Goal: Task Accomplishment & Management: Manage account settings

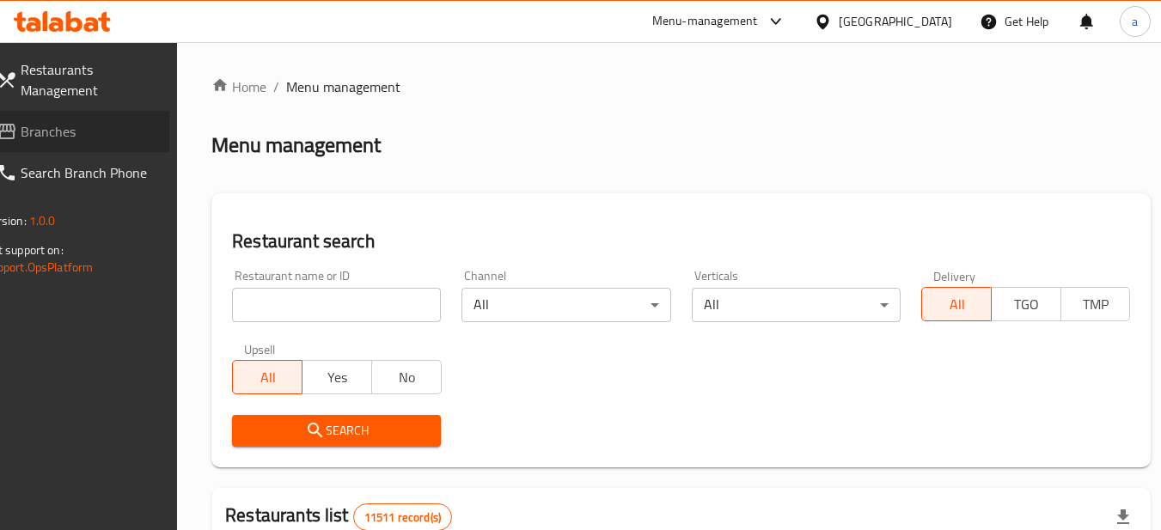
click at [84, 132] on span "Branches" at bounding box center [89, 131] width 136 height 21
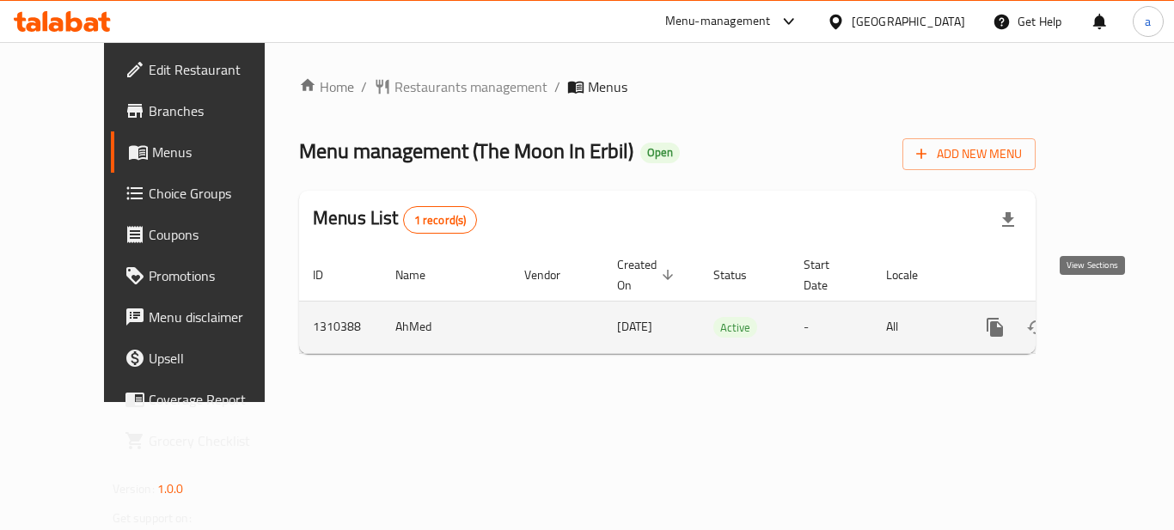
click at [1111, 320] on icon "enhanced table" at bounding box center [1118, 327] width 15 height 15
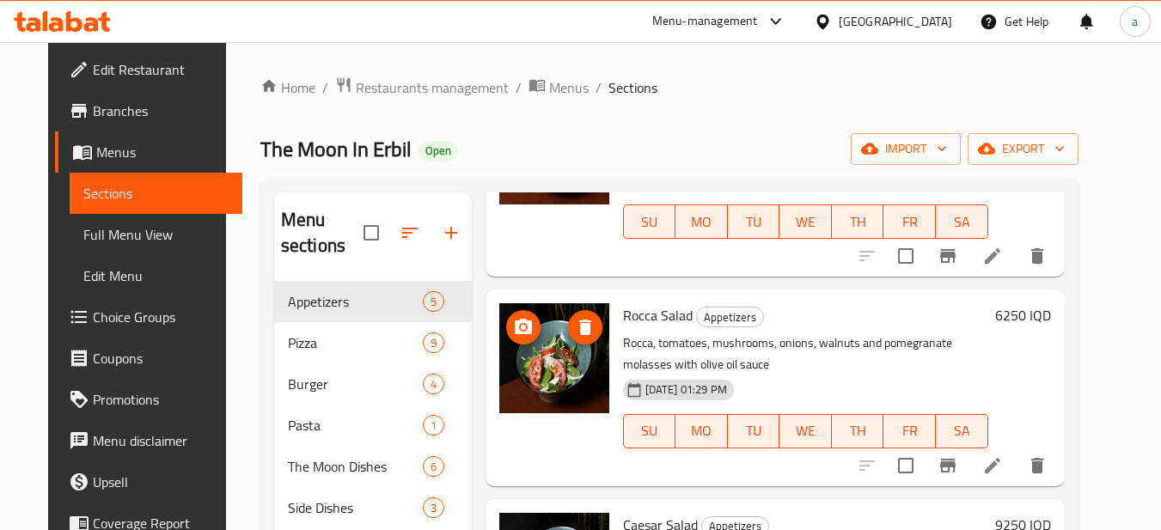
scroll to position [172, 0]
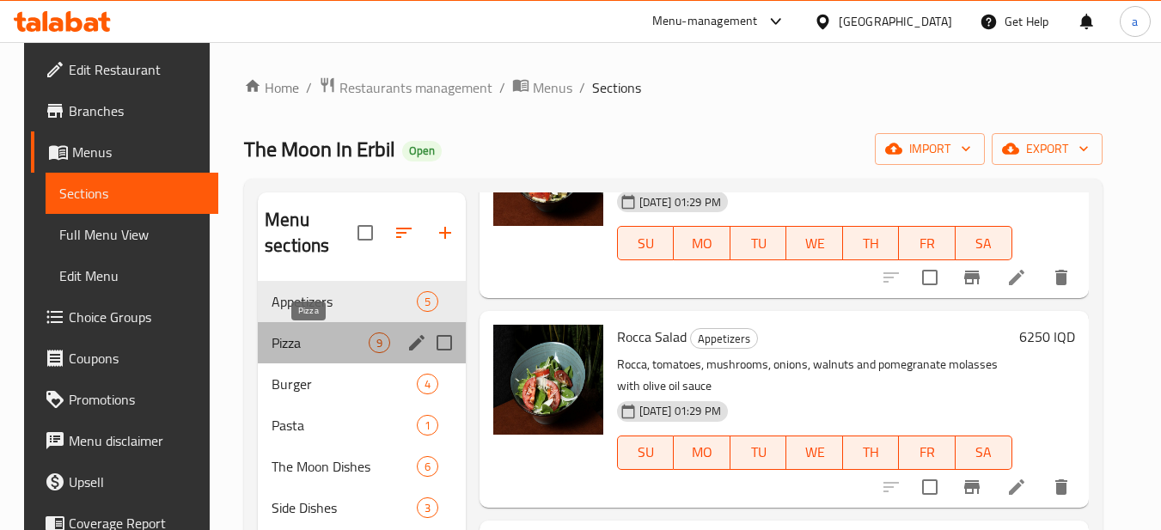
click at [326, 346] on span "Pizza" at bounding box center [320, 343] width 96 height 21
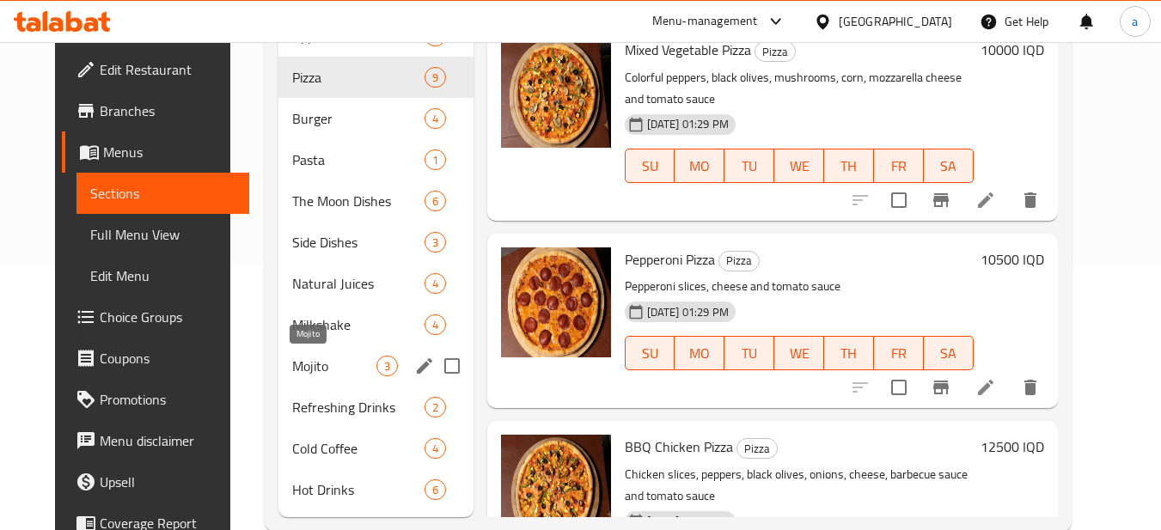
scroll to position [301, 0]
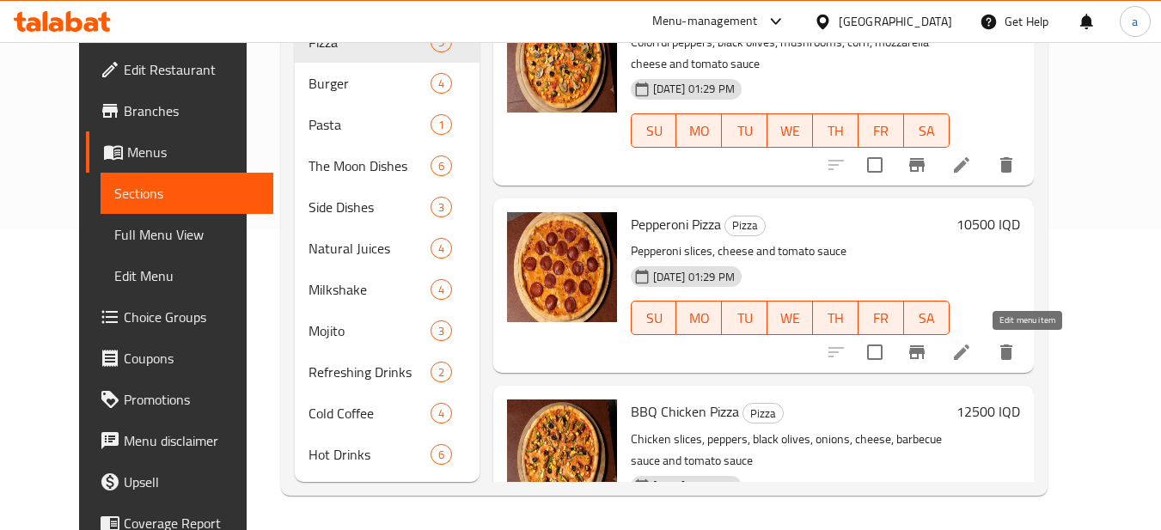
click at [972, 348] on icon at bounding box center [962, 352] width 21 height 21
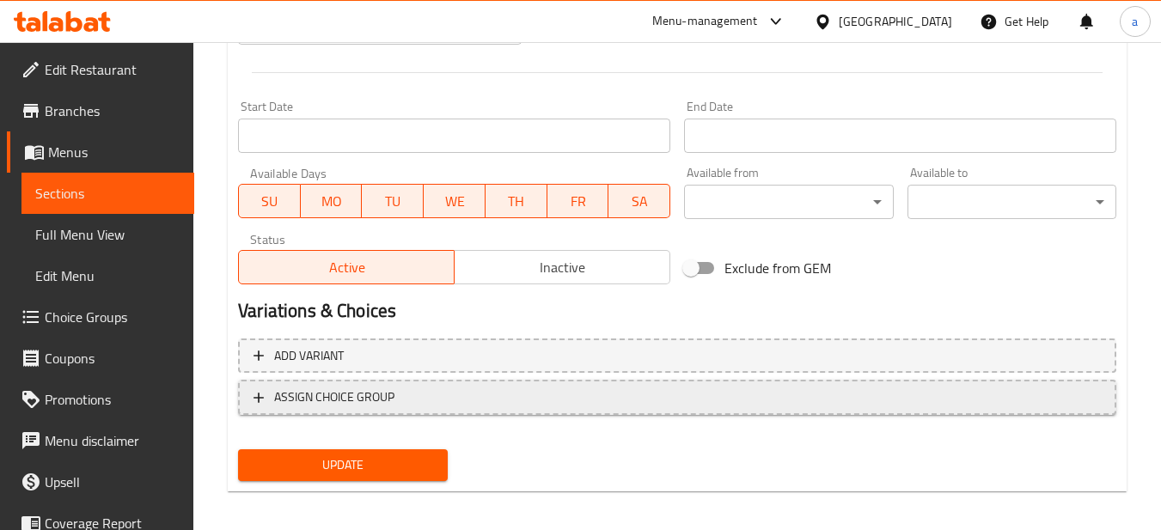
scroll to position [907, 0]
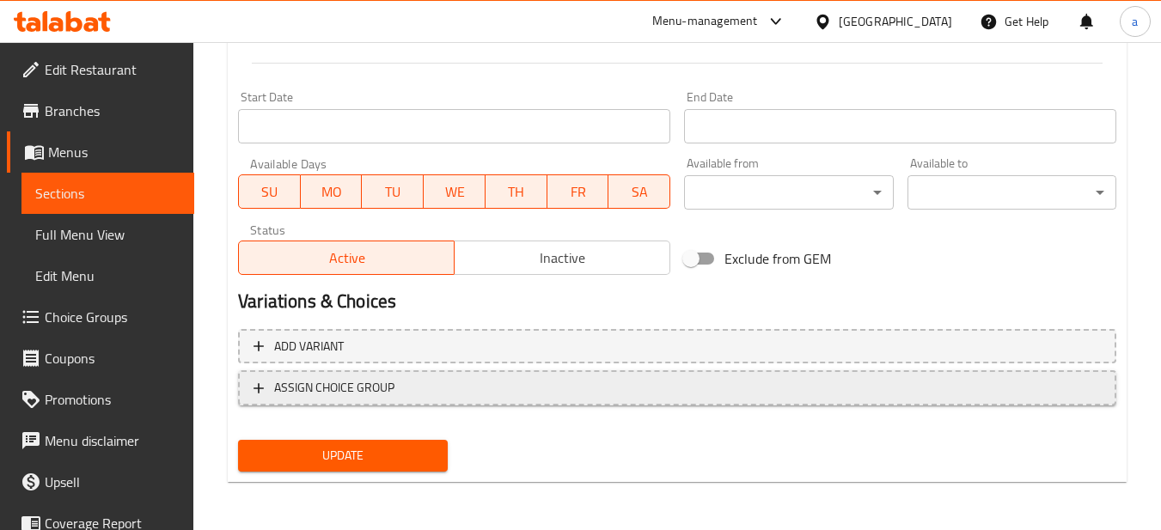
click at [383, 393] on span "ASSIGN CHOICE GROUP" at bounding box center [334, 387] width 120 height 21
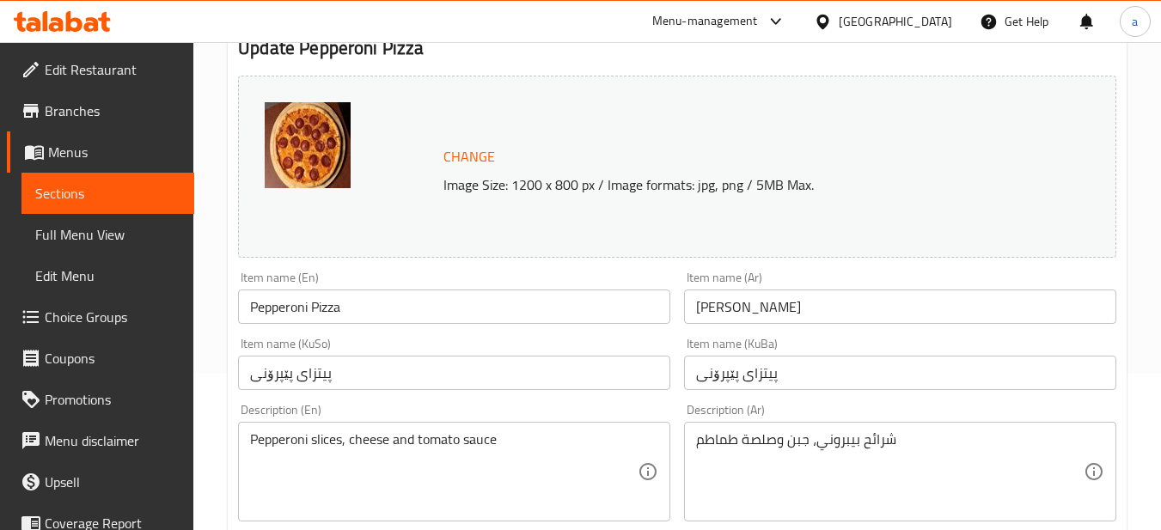
scroll to position [117, 0]
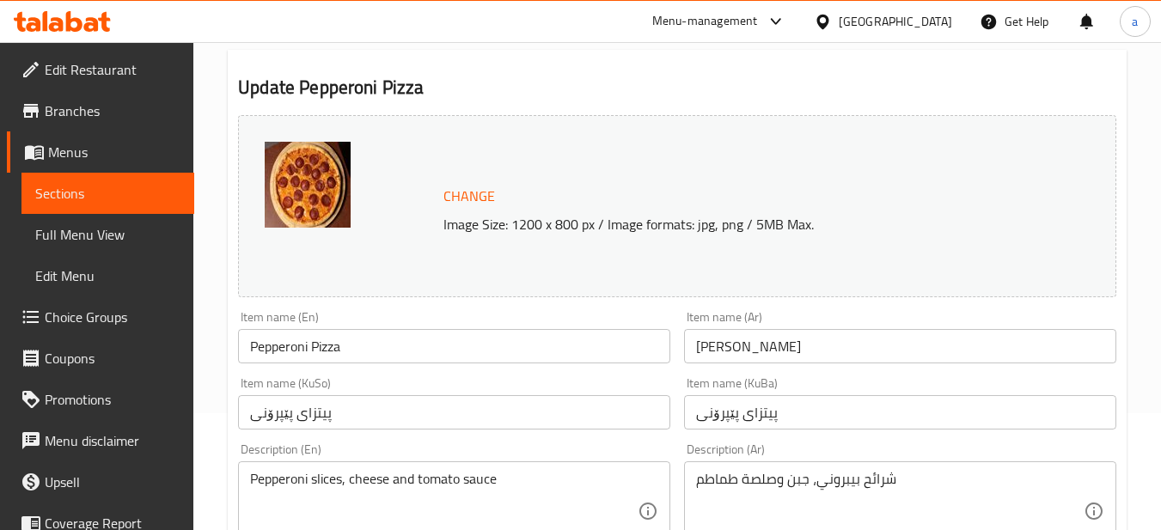
click at [119, 187] on span "Sections" at bounding box center [107, 193] width 145 height 21
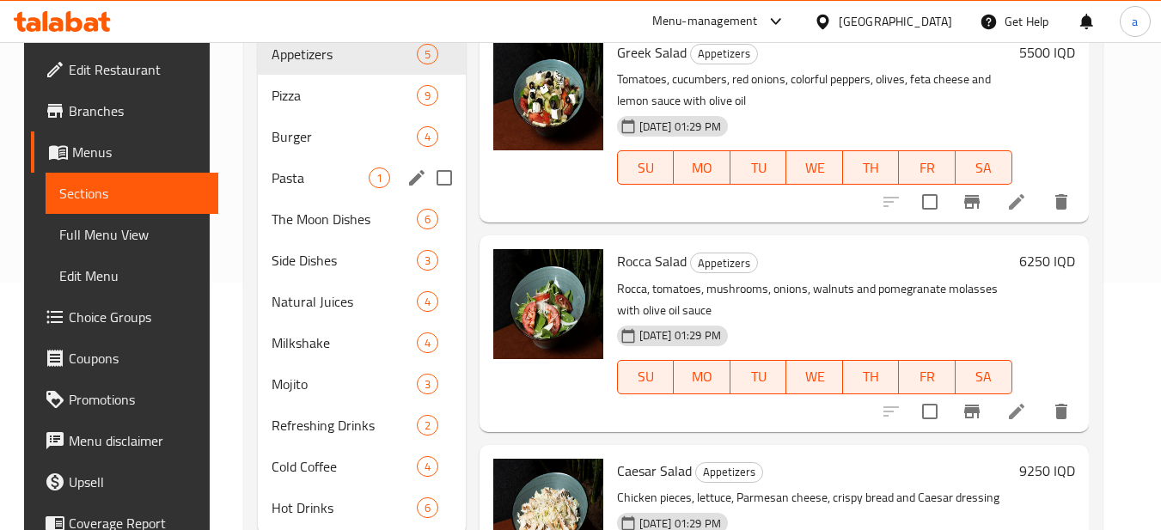
scroll to position [289, 0]
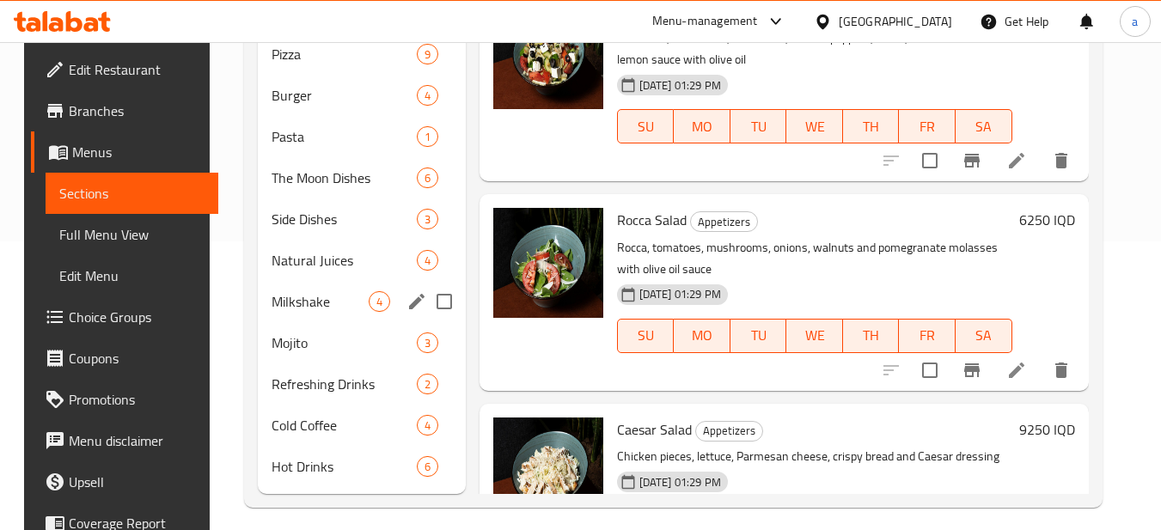
click at [318, 288] on div "Milkshake 4" at bounding box center [362, 301] width 208 height 41
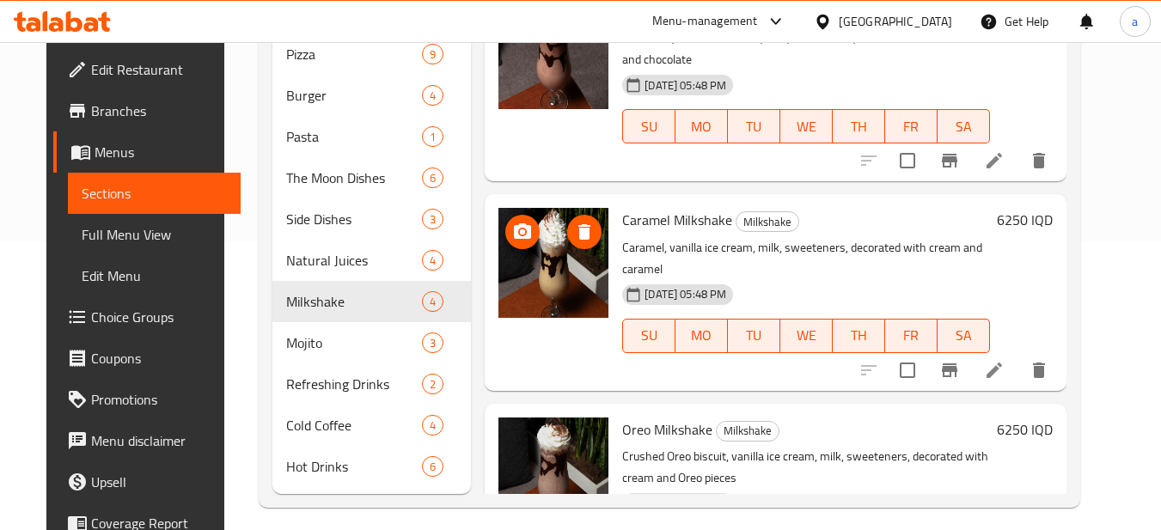
scroll to position [172, 0]
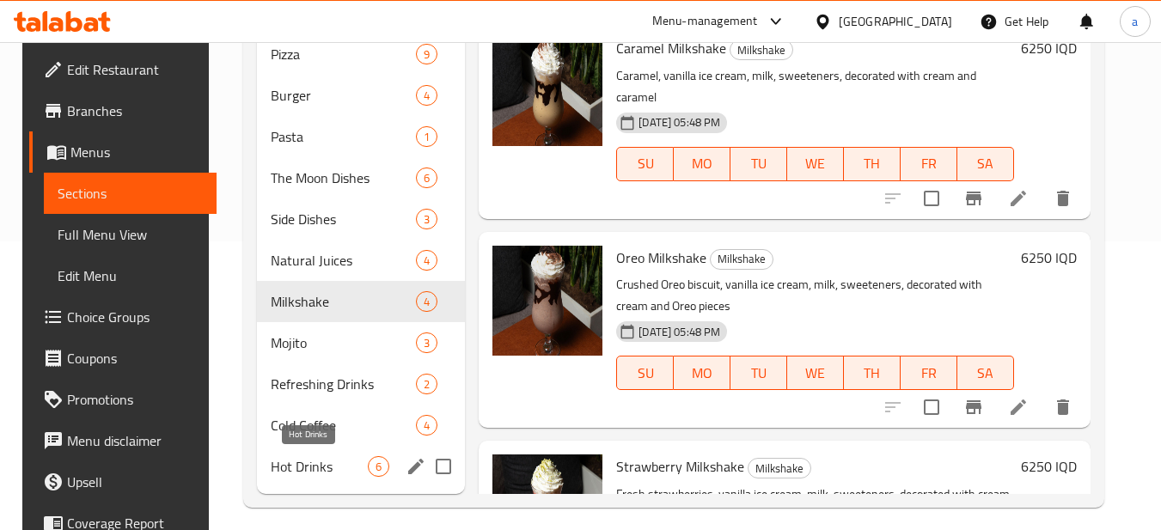
click at [278, 461] on span "Hot Drinks" at bounding box center [319, 466] width 97 height 21
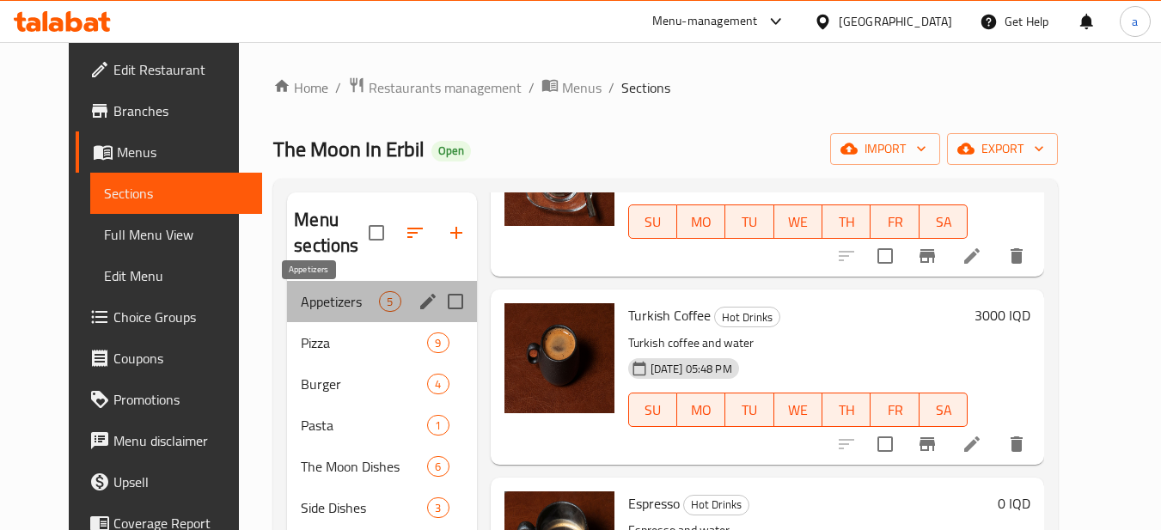
click at [314, 291] on span "Appetizers" at bounding box center [340, 301] width 78 height 21
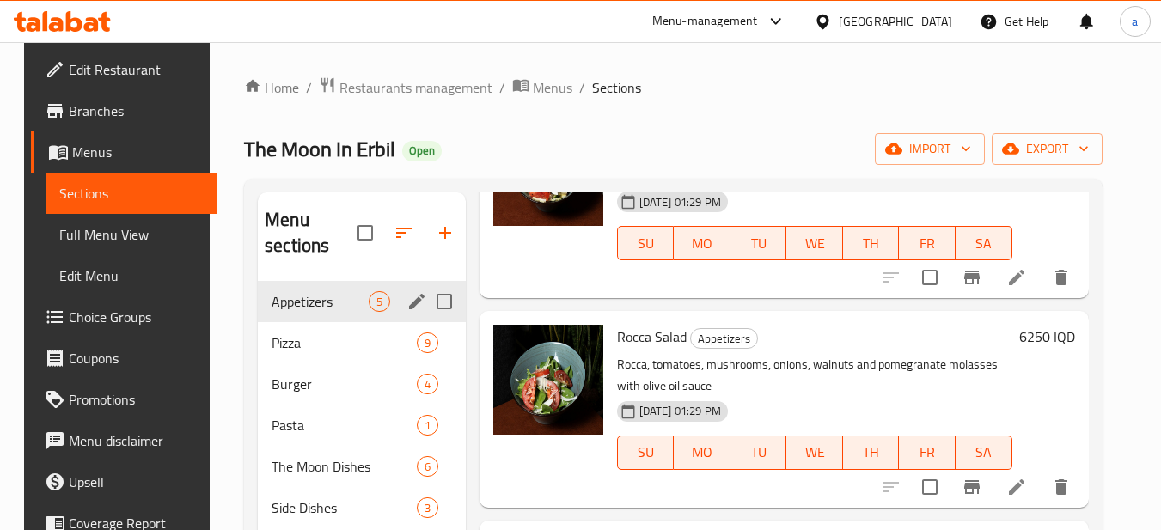
click at [319, 325] on div "Pizza 9" at bounding box center [362, 342] width 208 height 41
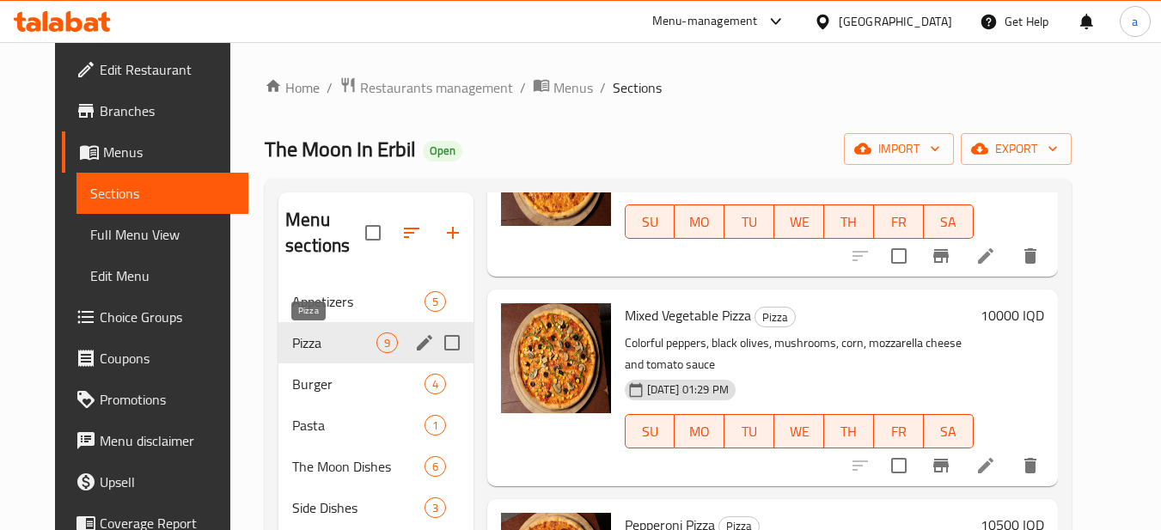
click at [319, 352] on span "Pizza" at bounding box center [333, 343] width 83 height 21
click at [326, 370] on div "Burger 4" at bounding box center [376, 384] width 195 height 41
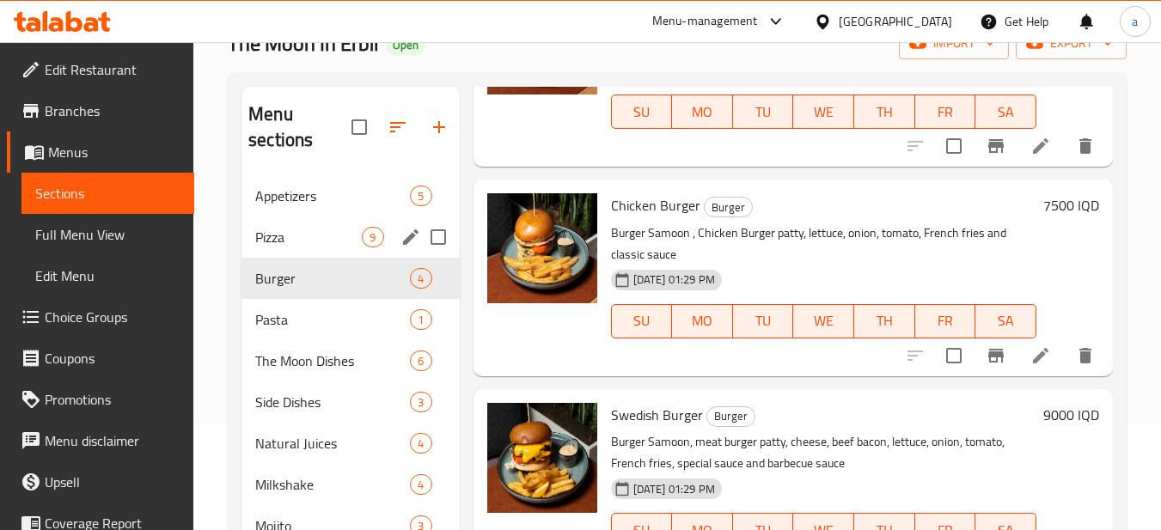
scroll to position [172, 0]
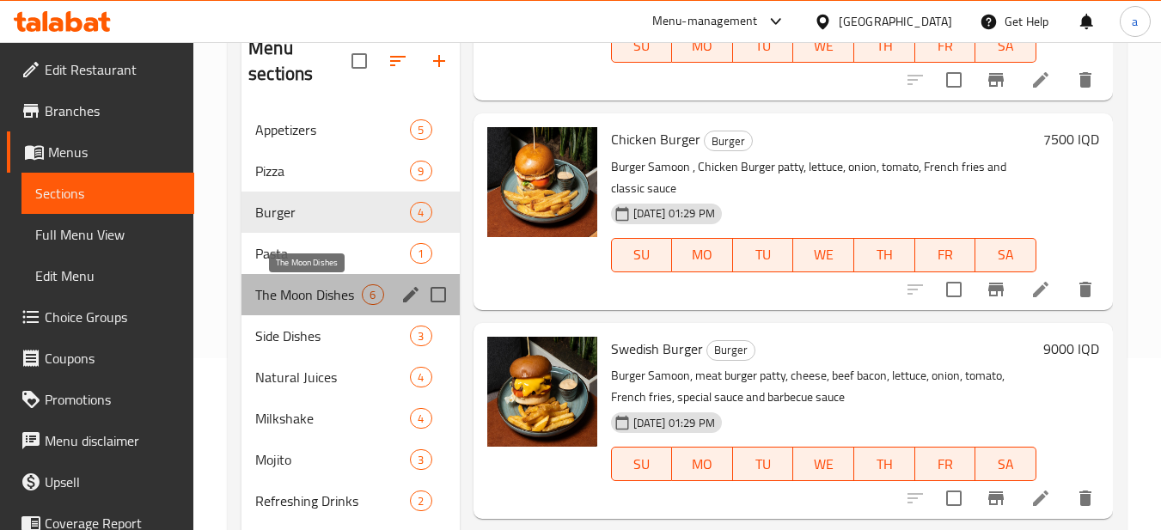
click at [287, 304] on span "The Moon Dishes" at bounding box center [308, 295] width 107 height 21
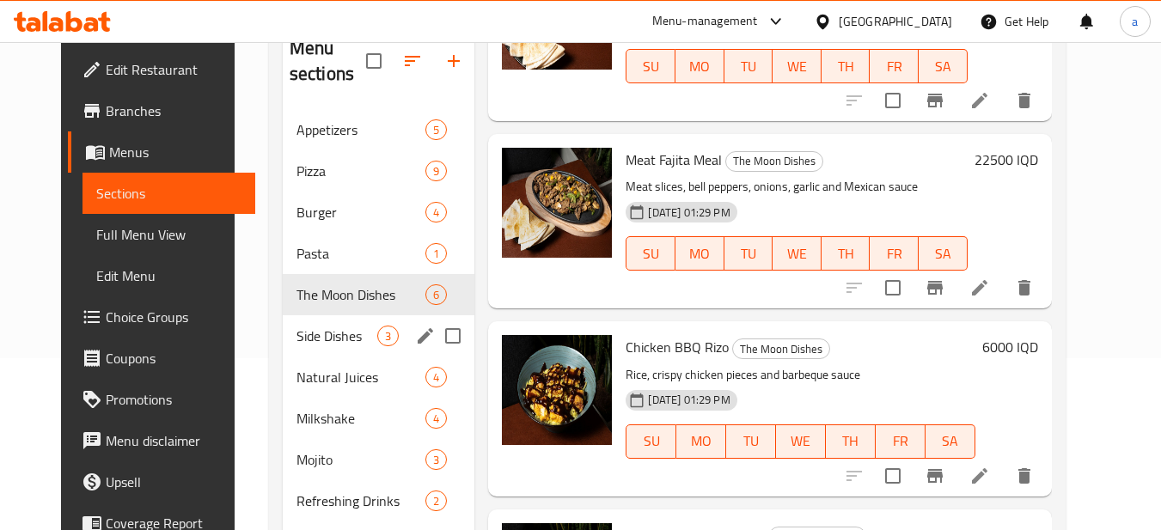
click at [332, 326] on span "Side Dishes" at bounding box center [338, 336] width 82 height 21
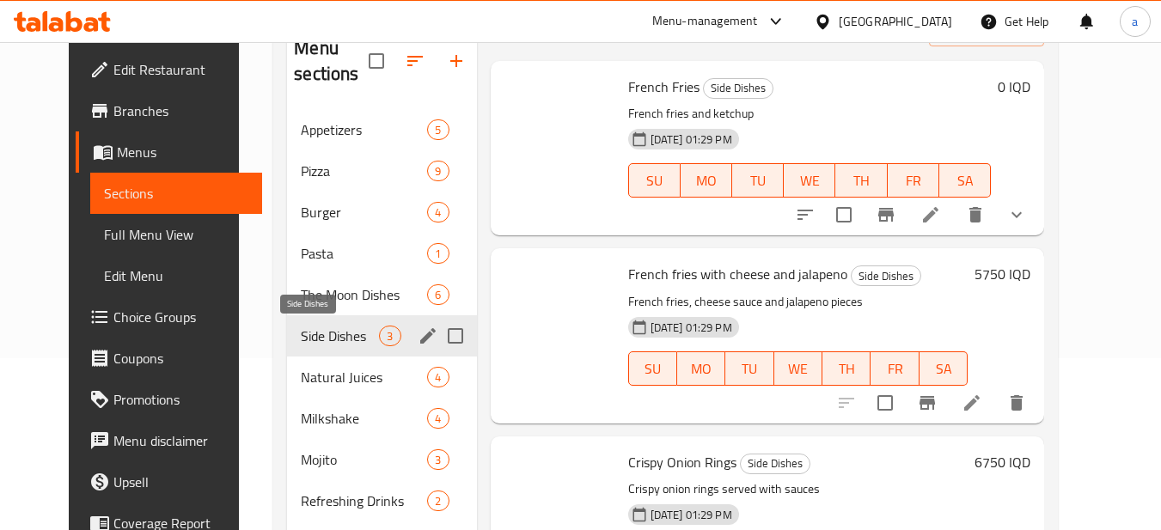
scroll to position [41, 0]
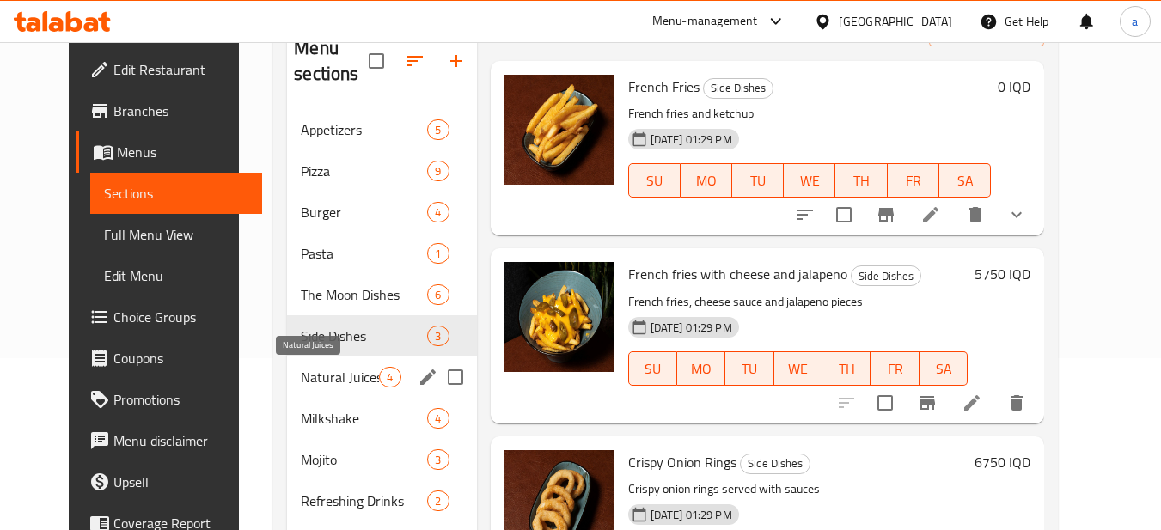
click at [321, 383] on span "Natural Juices" at bounding box center [340, 377] width 78 height 21
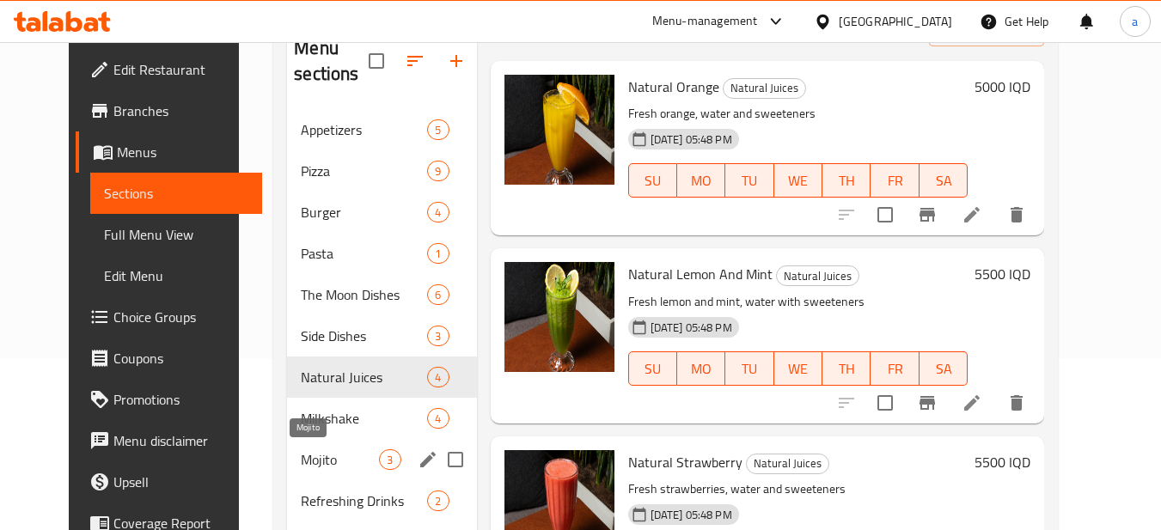
scroll to position [301, 0]
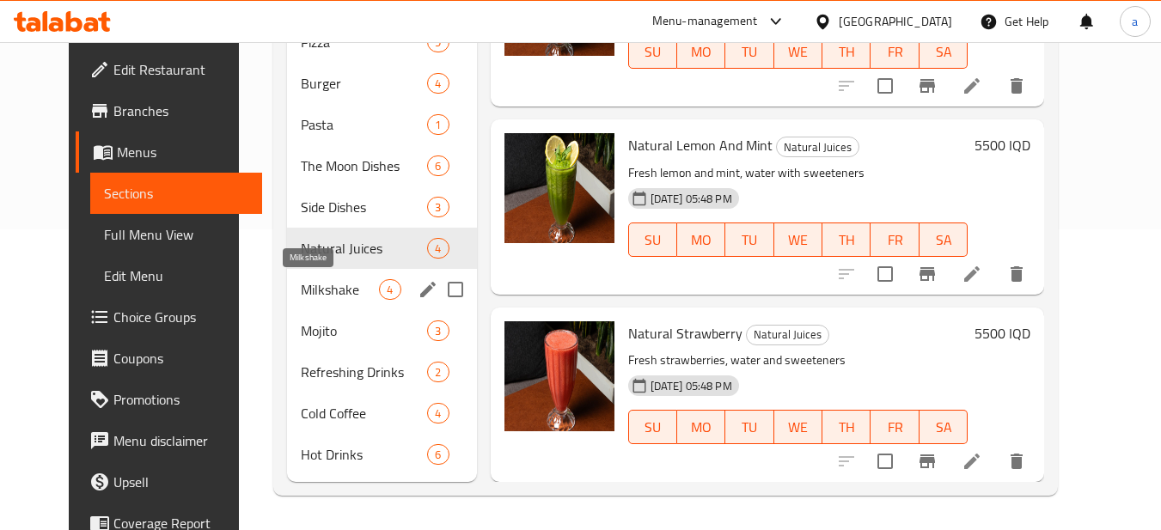
click at [346, 290] on span "Milkshake" at bounding box center [340, 289] width 78 height 21
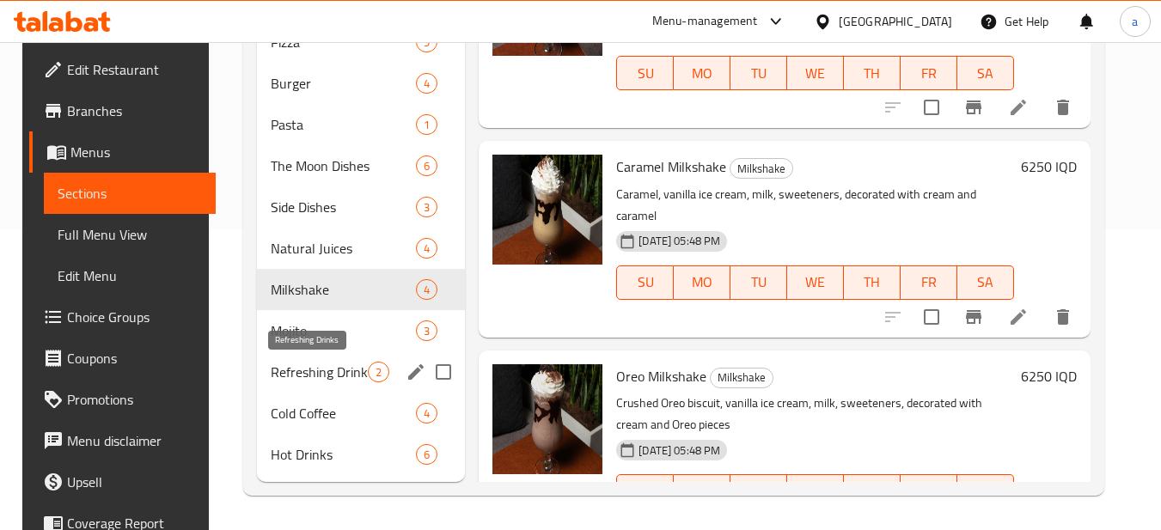
click at [336, 367] on span "Refreshing Drinks" at bounding box center [319, 372] width 97 height 21
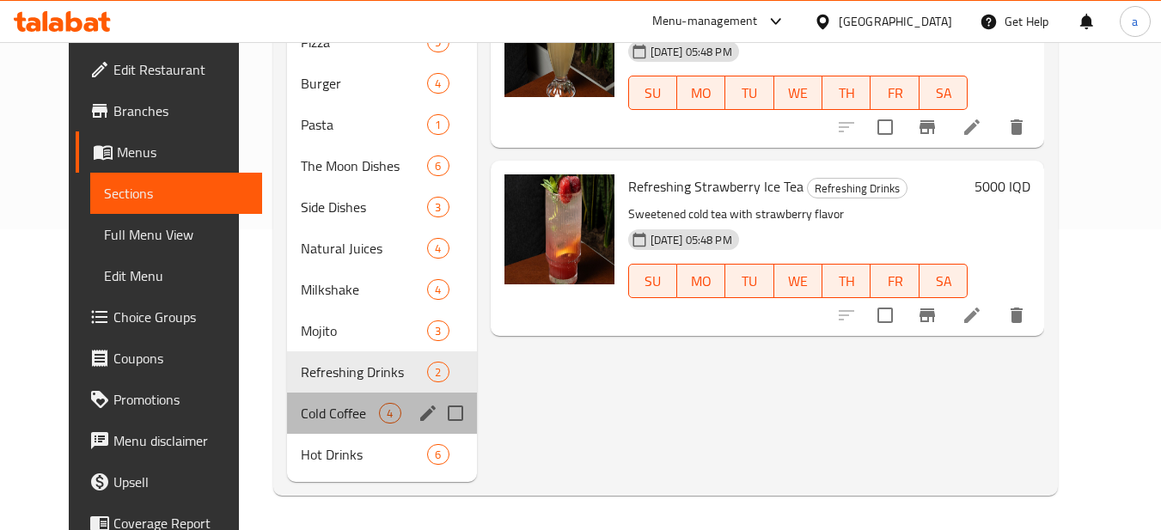
click at [320, 395] on div "Cold Coffee 4" at bounding box center [381, 413] width 189 height 41
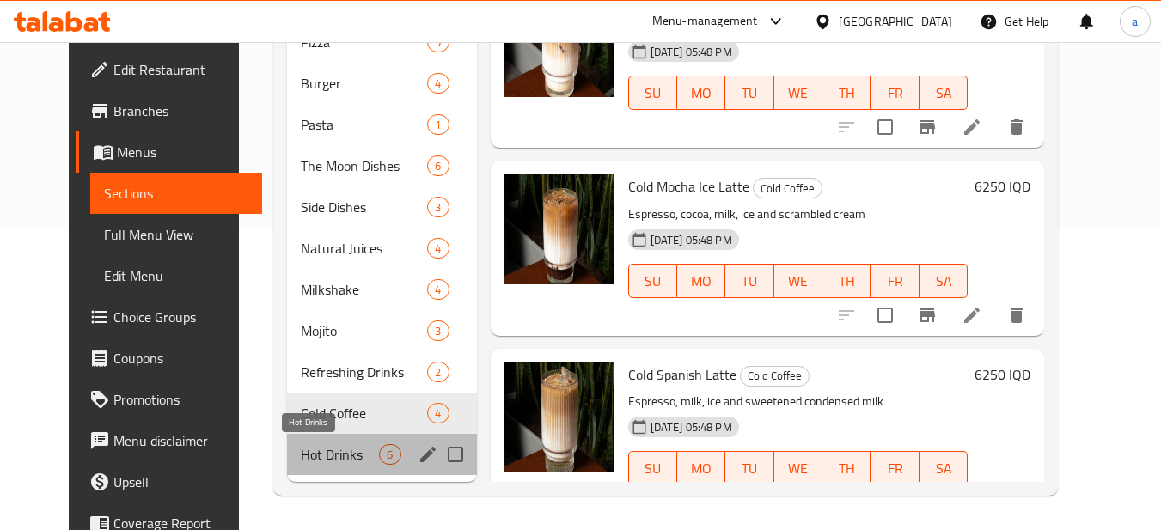
click at [309, 450] on span "Hot Drinks" at bounding box center [340, 454] width 78 height 21
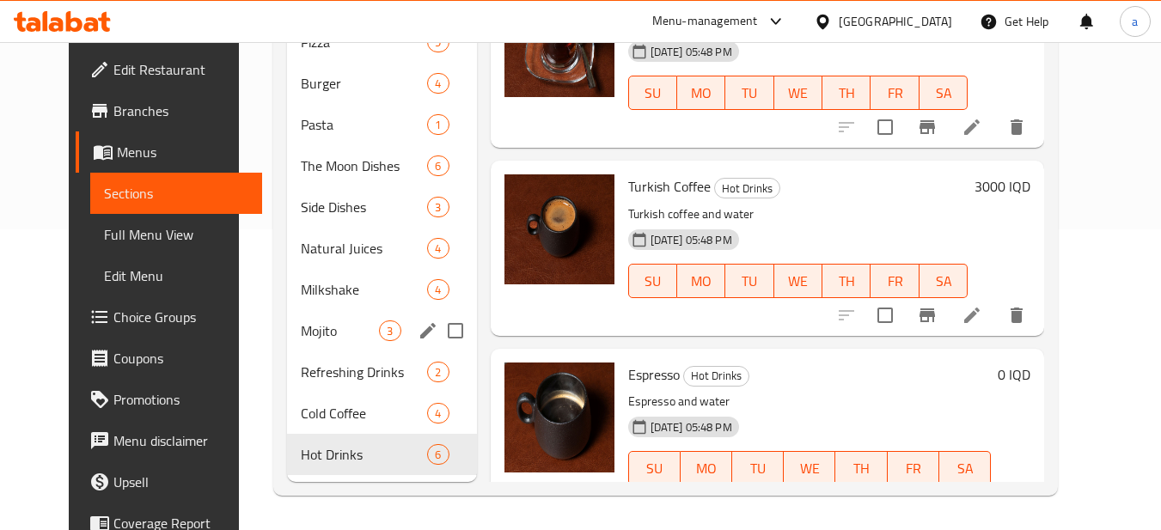
click at [333, 347] on div "Mojito 3" at bounding box center [381, 330] width 189 height 41
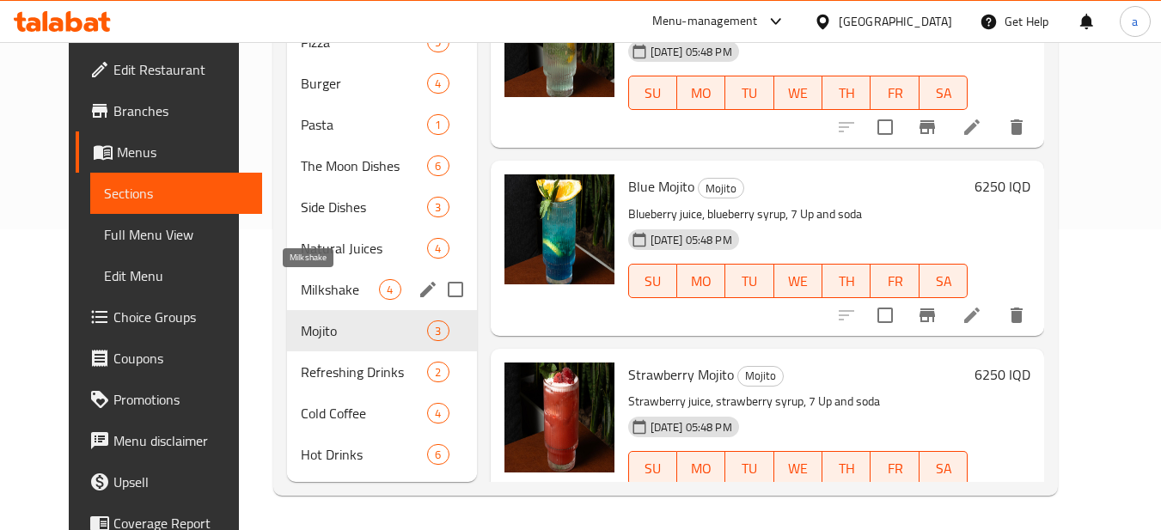
click at [328, 297] on span "Milkshake" at bounding box center [340, 289] width 78 height 21
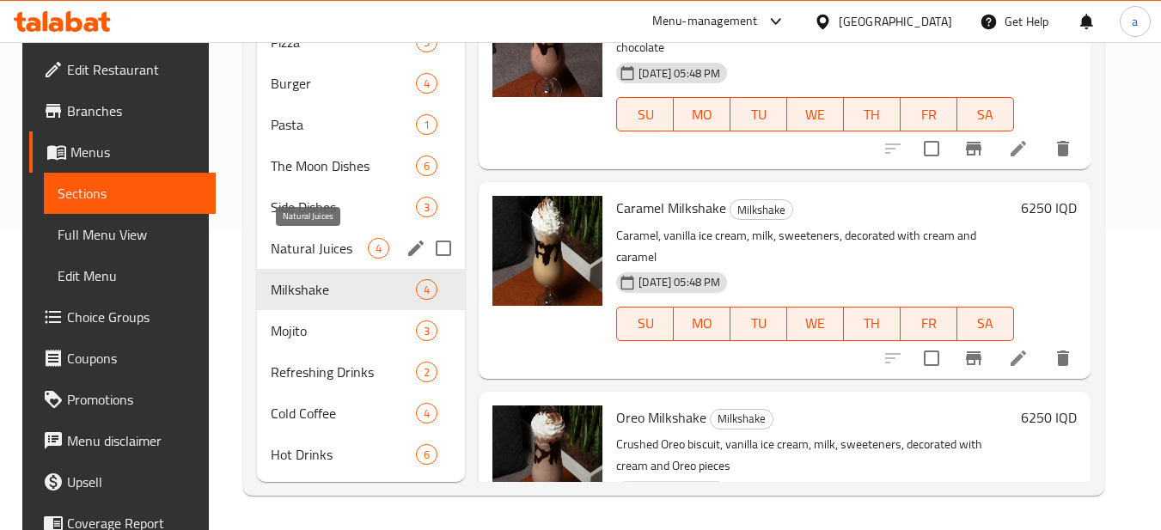
click at [315, 244] on span "Natural Juices" at bounding box center [319, 248] width 97 height 21
